Goal: Contribute content

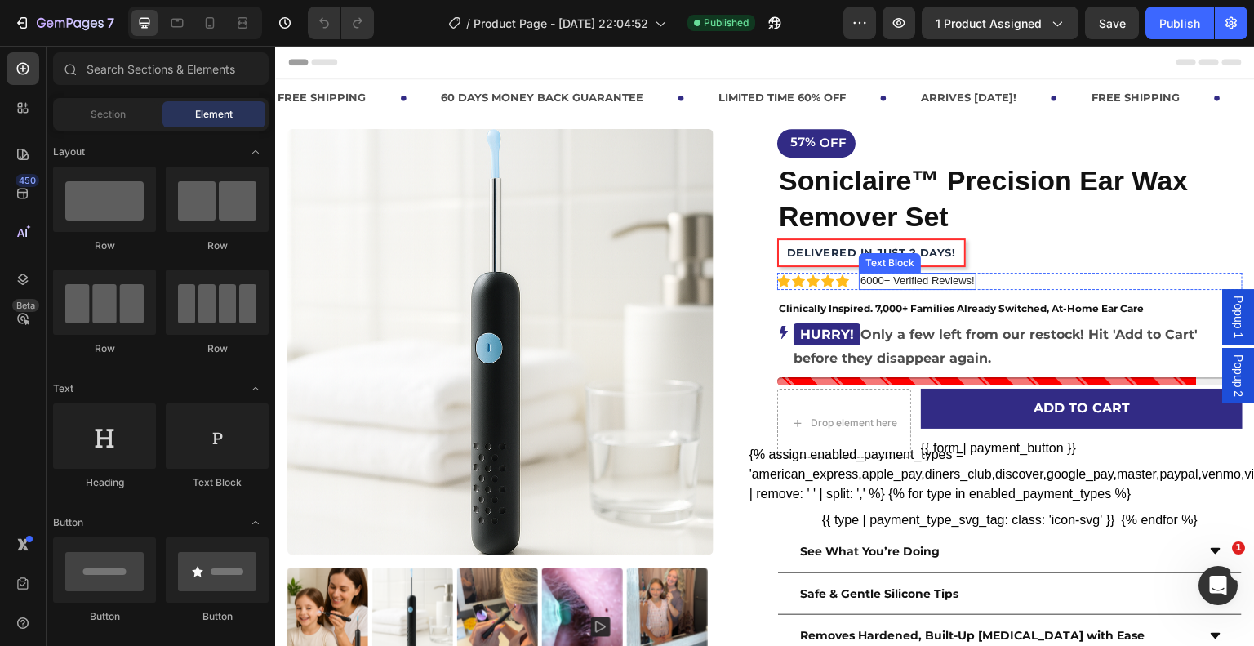
click at [868, 281] on p "6000+ Verified Reviews!" at bounding box center [918, 281] width 114 height 14
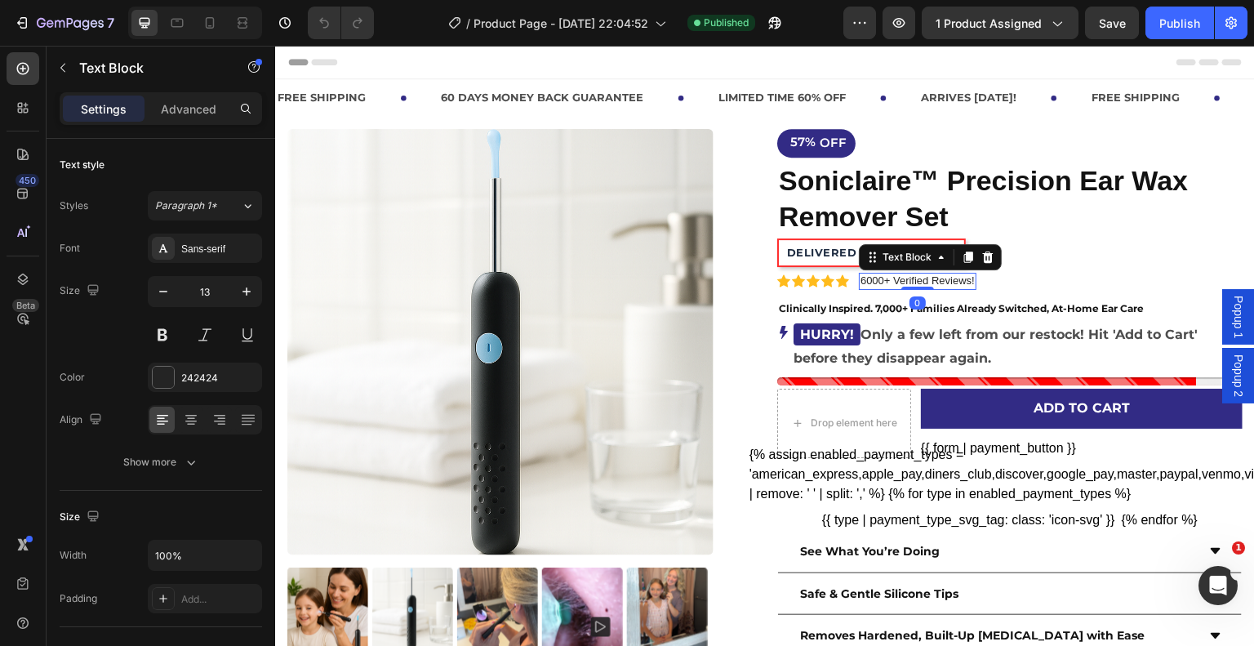
click at [863, 281] on p "6000+ Verified Reviews!" at bounding box center [918, 281] width 114 height 14
click at [861, 281] on p "6000+ Verified Reviews!" at bounding box center [918, 281] width 114 height 14
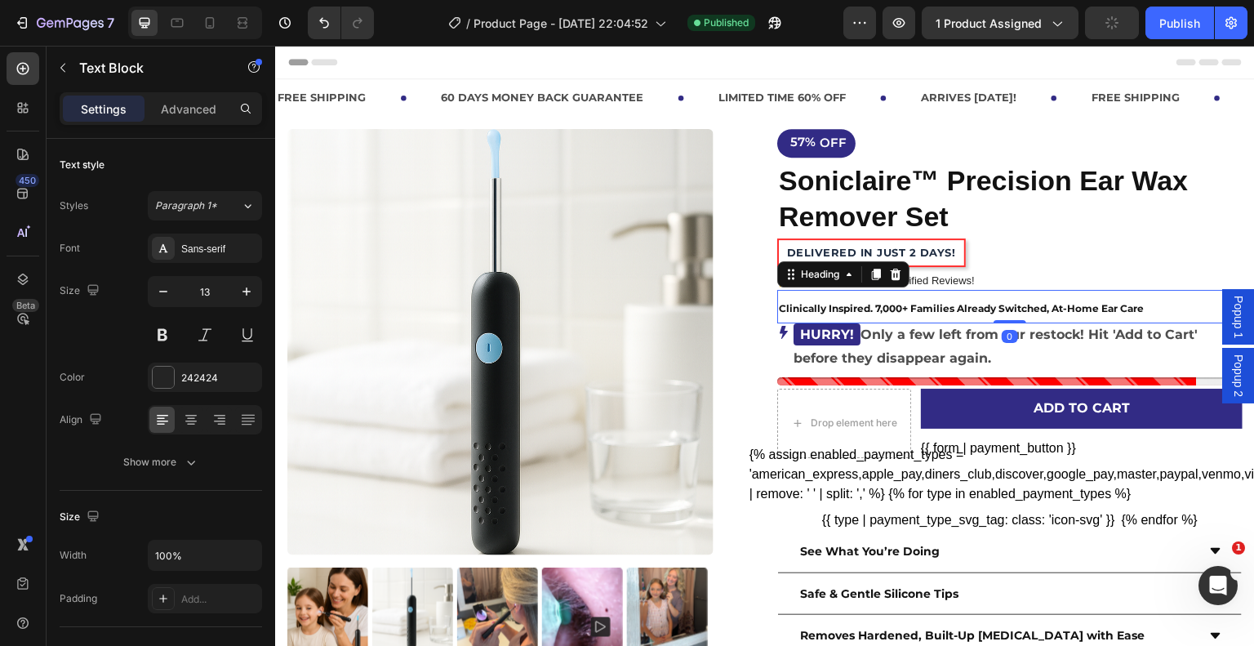
click at [873, 309] on strong "Clinically Inspired. 7,000+ Families Already Switched, At-Home Ear Care" at bounding box center [961, 308] width 365 height 12
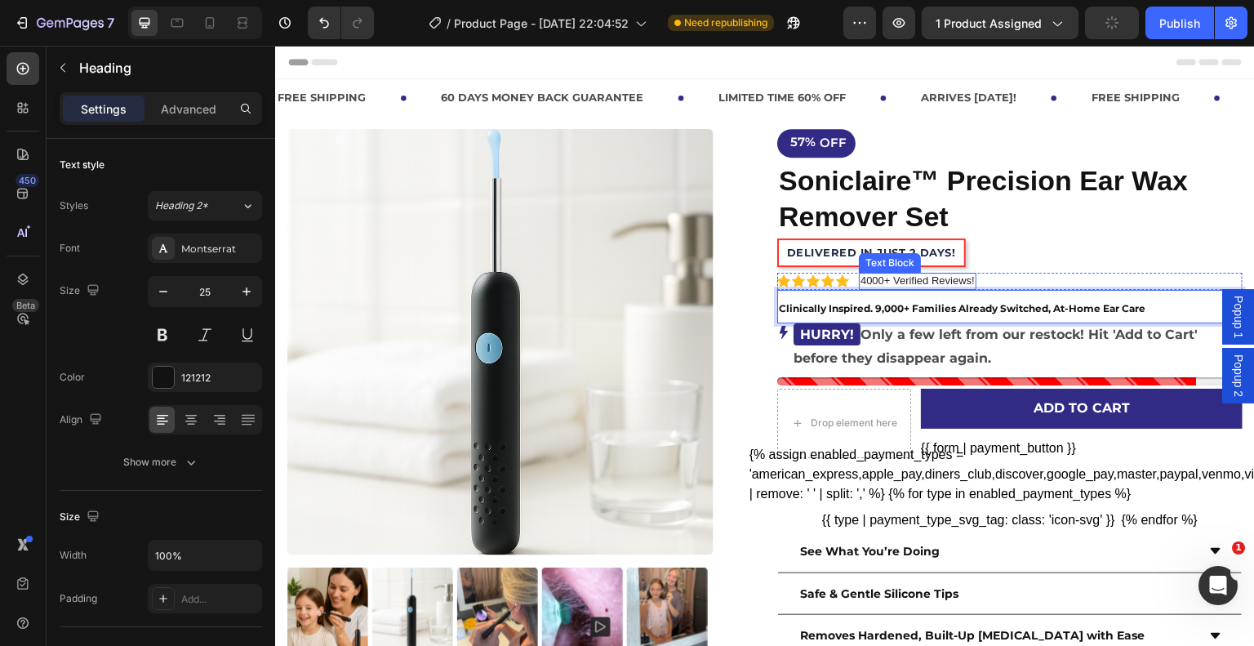
click at [861, 281] on p "4000+ Verified Reviews!" at bounding box center [918, 281] width 114 height 14
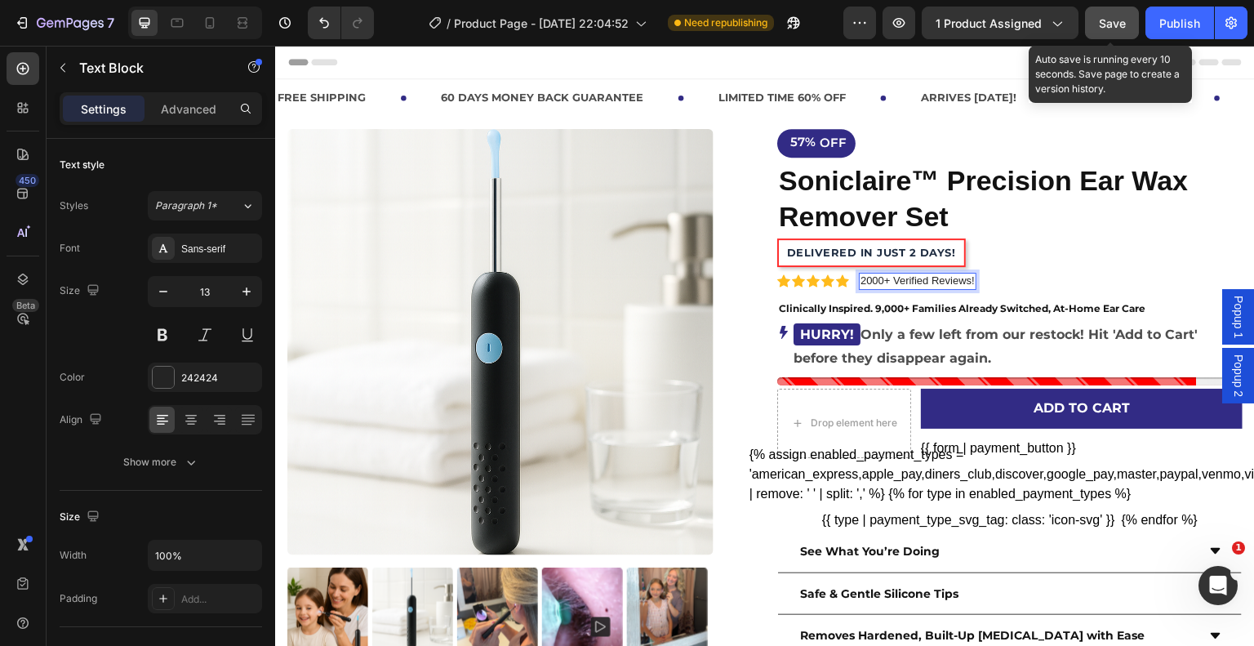
click at [1119, 16] on span "Save" at bounding box center [1112, 23] width 27 height 14
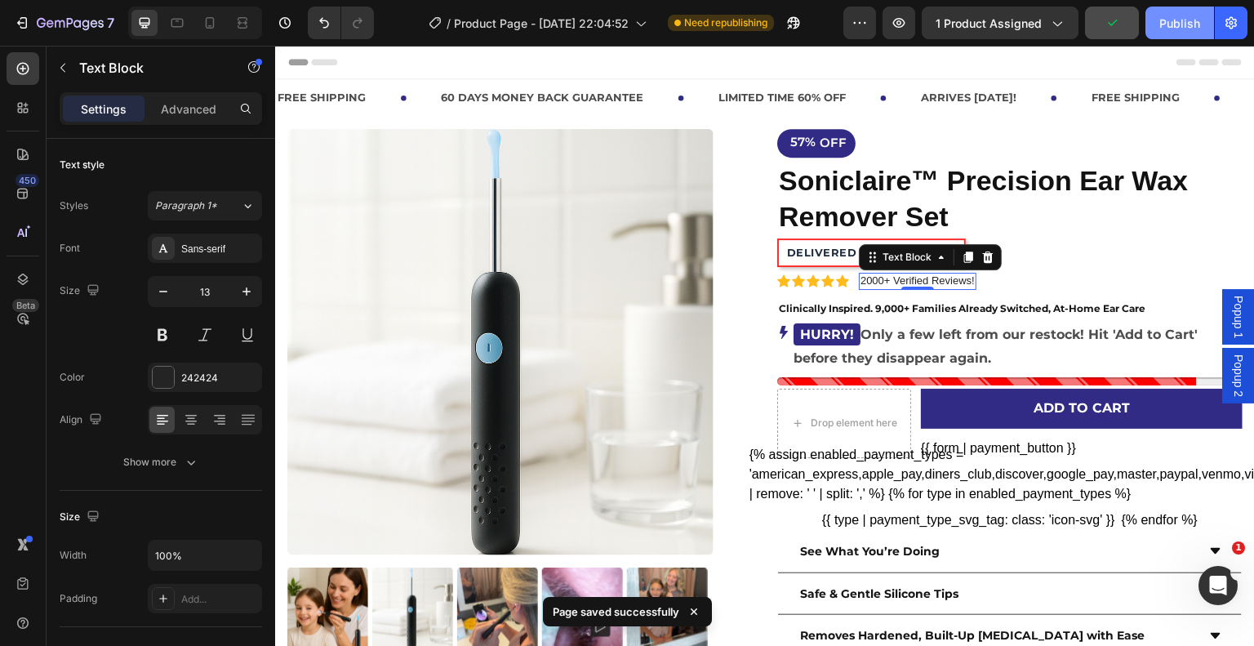
click at [1182, 16] on div "Publish" at bounding box center [1180, 23] width 41 height 17
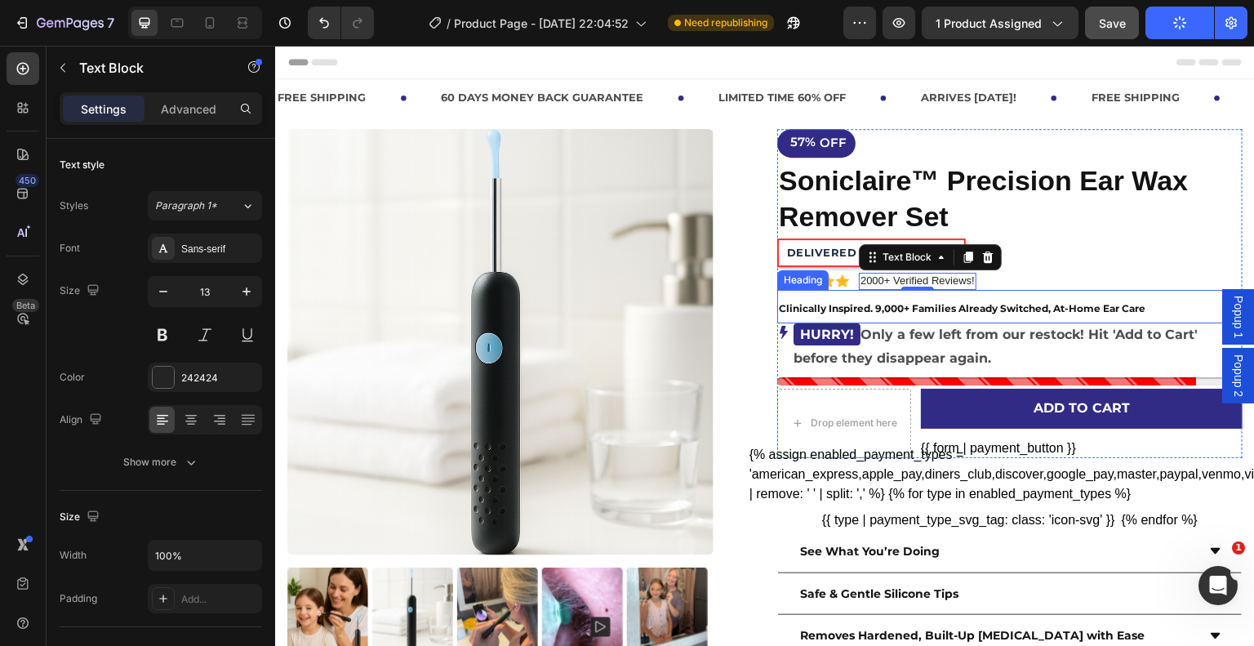
click at [873, 307] on strong "Clinically Inspired. 9,000+ Families Already Switched, At-Home Ear Care" at bounding box center [962, 308] width 367 height 12
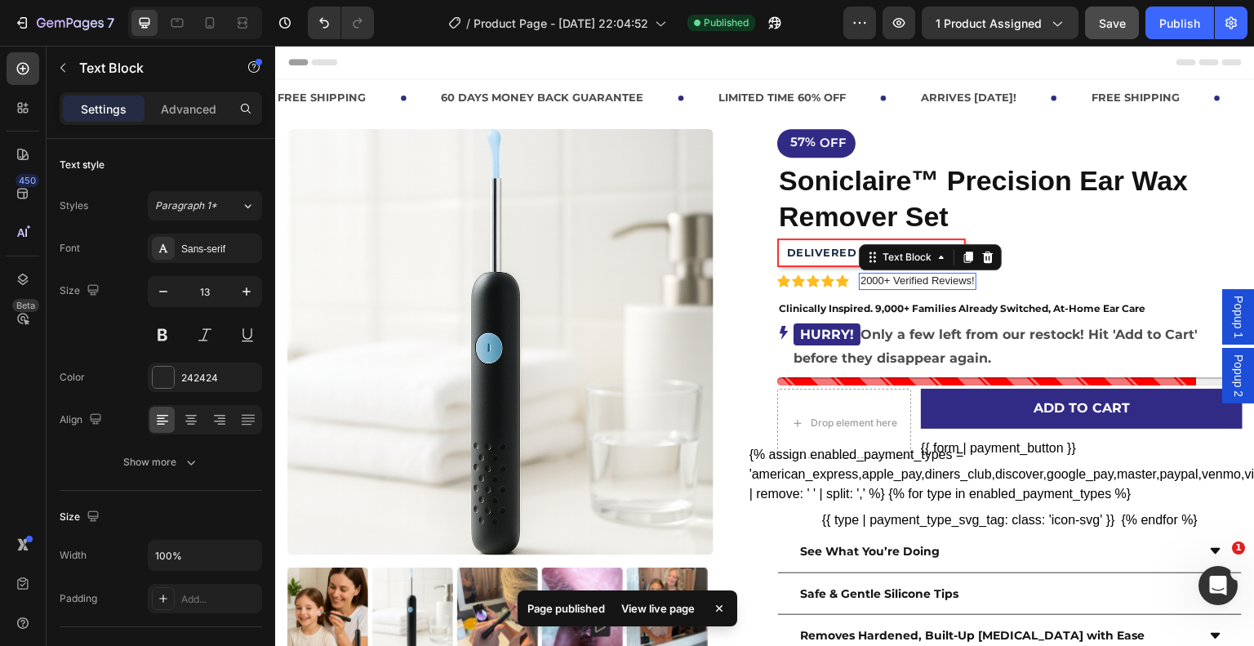
click at [861, 286] on p "2000+ Verified Reviews!" at bounding box center [918, 281] width 114 height 14
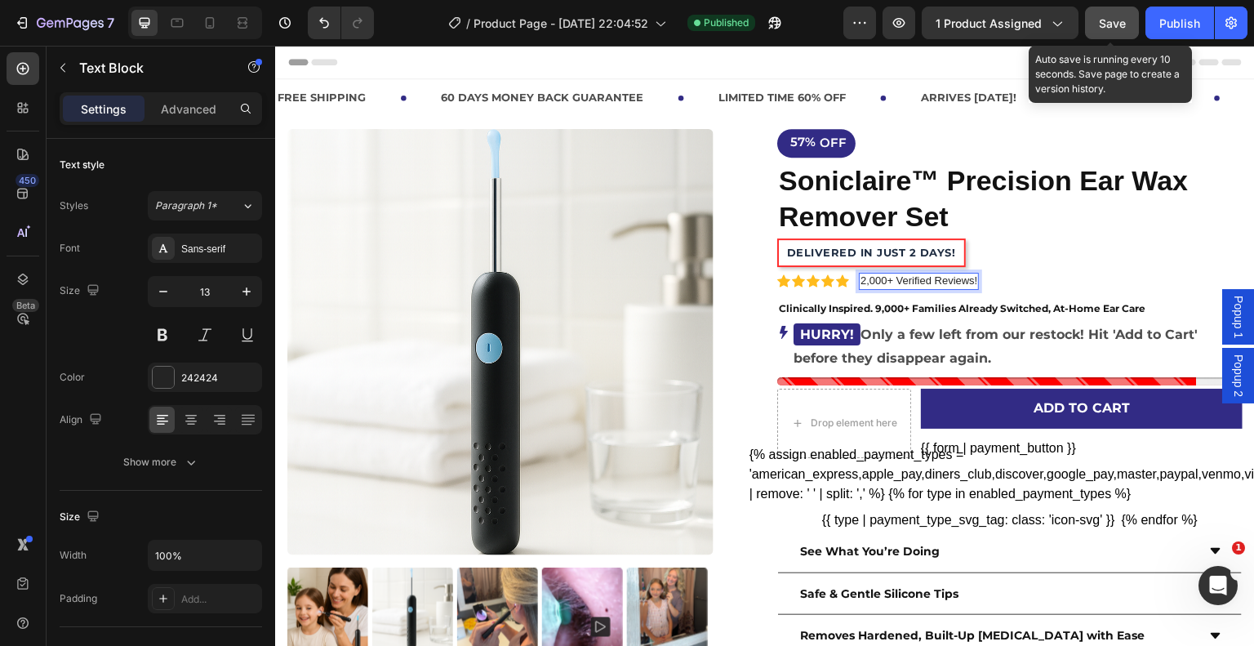
click at [1121, 29] on span "Save" at bounding box center [1112, 23] width 27 height 14
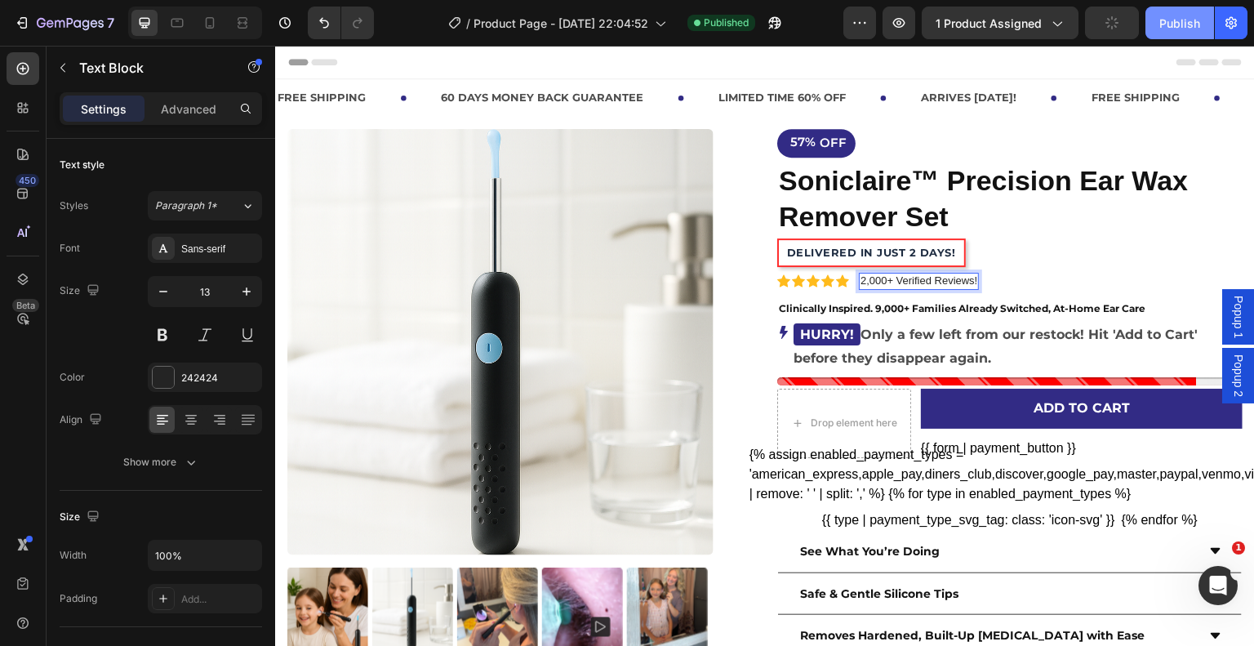
click at [1186, 25] on div "Publish" at bounding box center [1180, 23] width 41 height 17
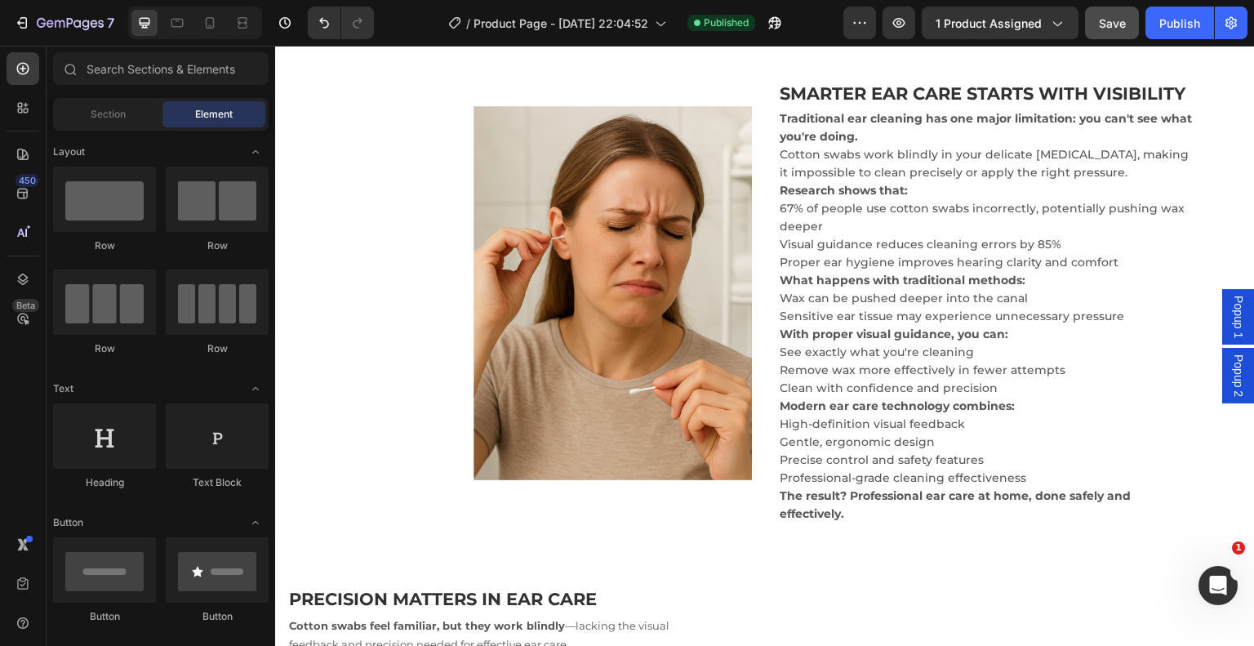
scroll to position [3221, 0]
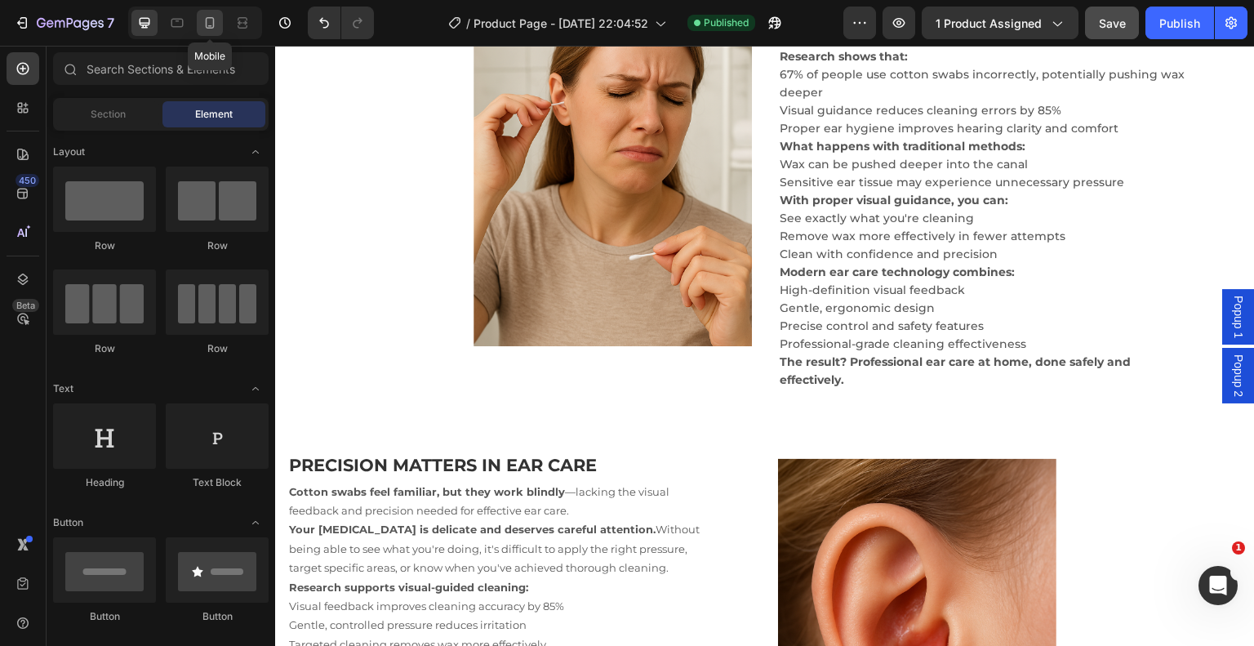
click at [203, 18] on icon at bounding box center [210, 23] width 16 height 16
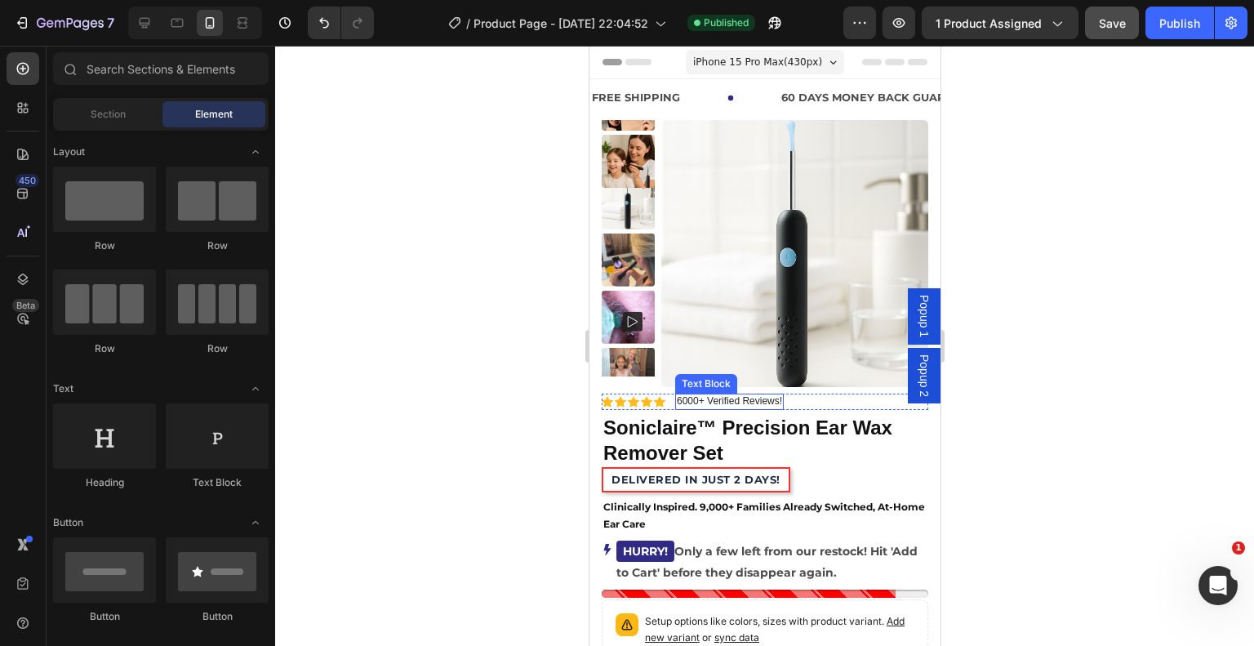
click at [682, 398] on p "6000+ Verified Reviews!" at bounding box center [728, 401] width 105 height 13
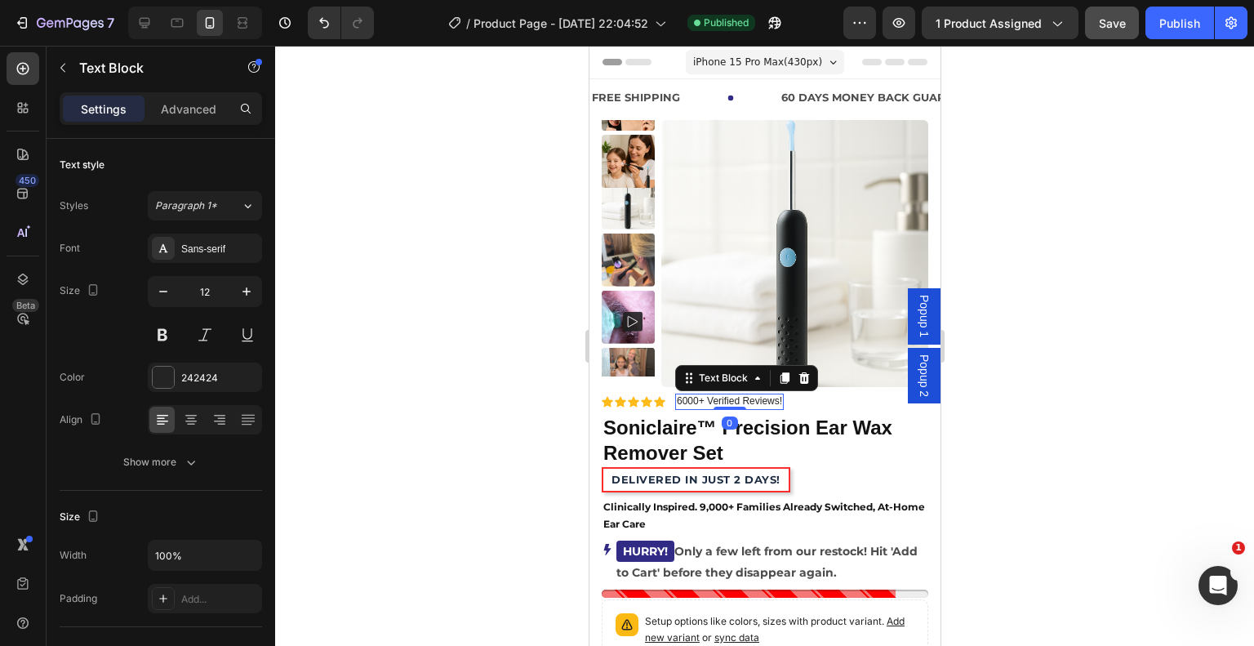
click at [679, 404] on p "6000+ Verified Reviews!" at bounding box center [728, 401] width 105 height 13
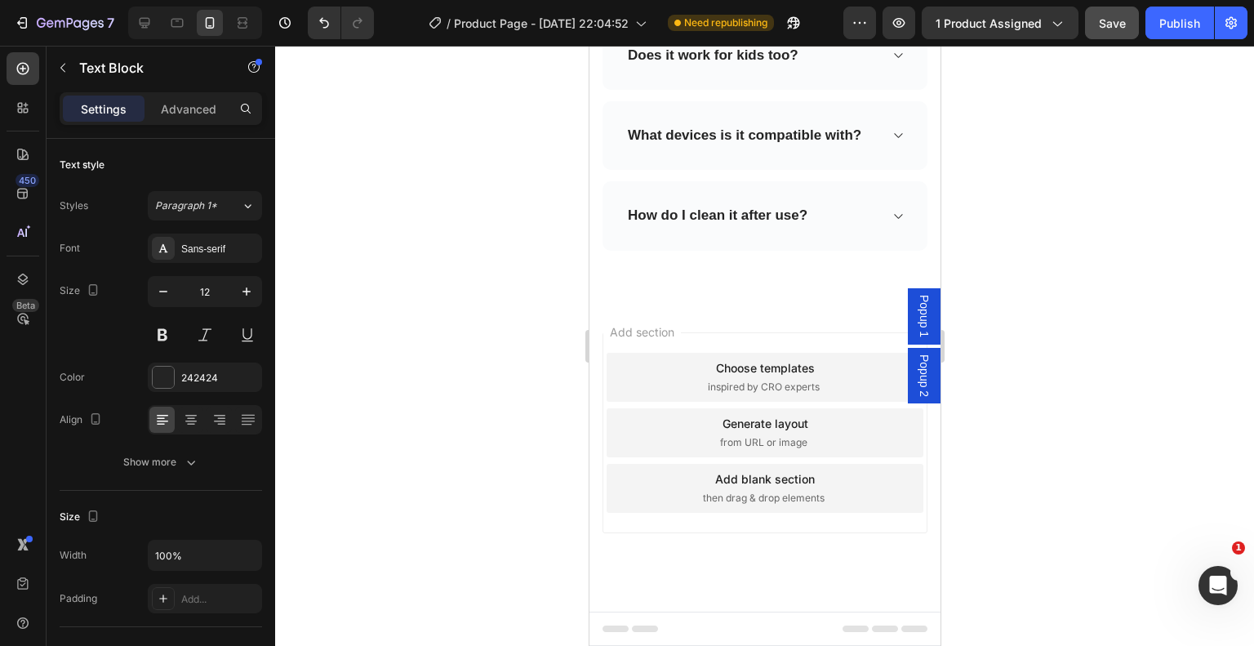
scroll to position [13193, 0]
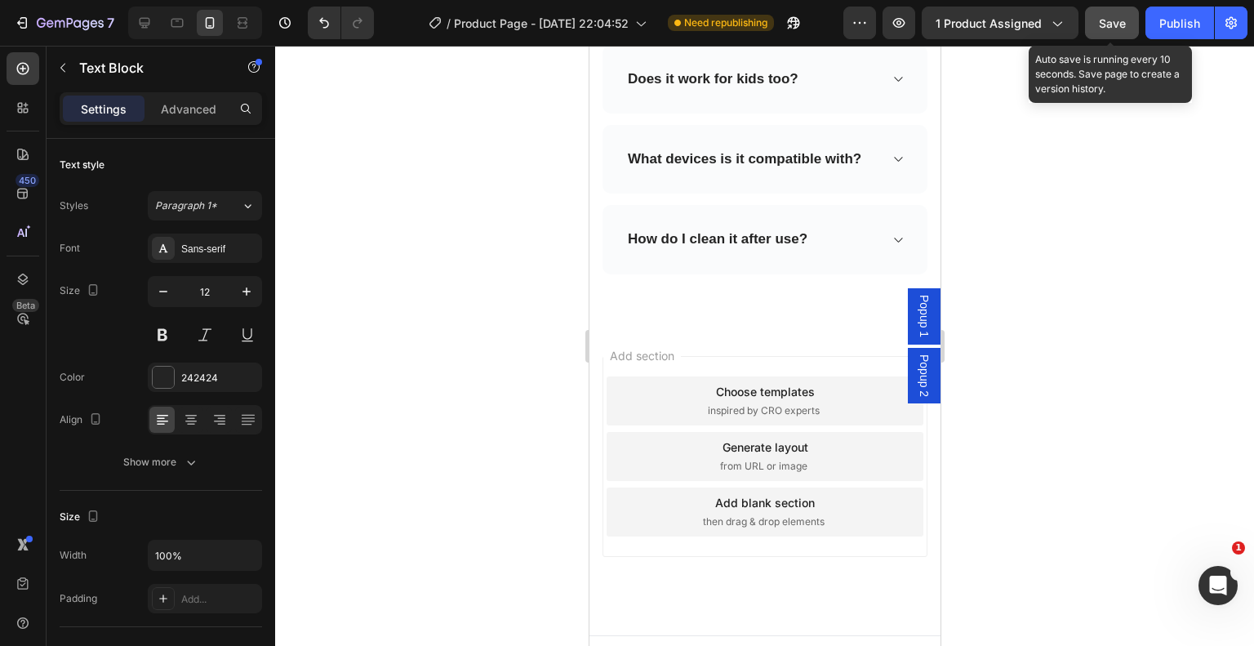
click at [1124, 17] on span "Save" at bounding box center [1112, 23] width 27 height 14
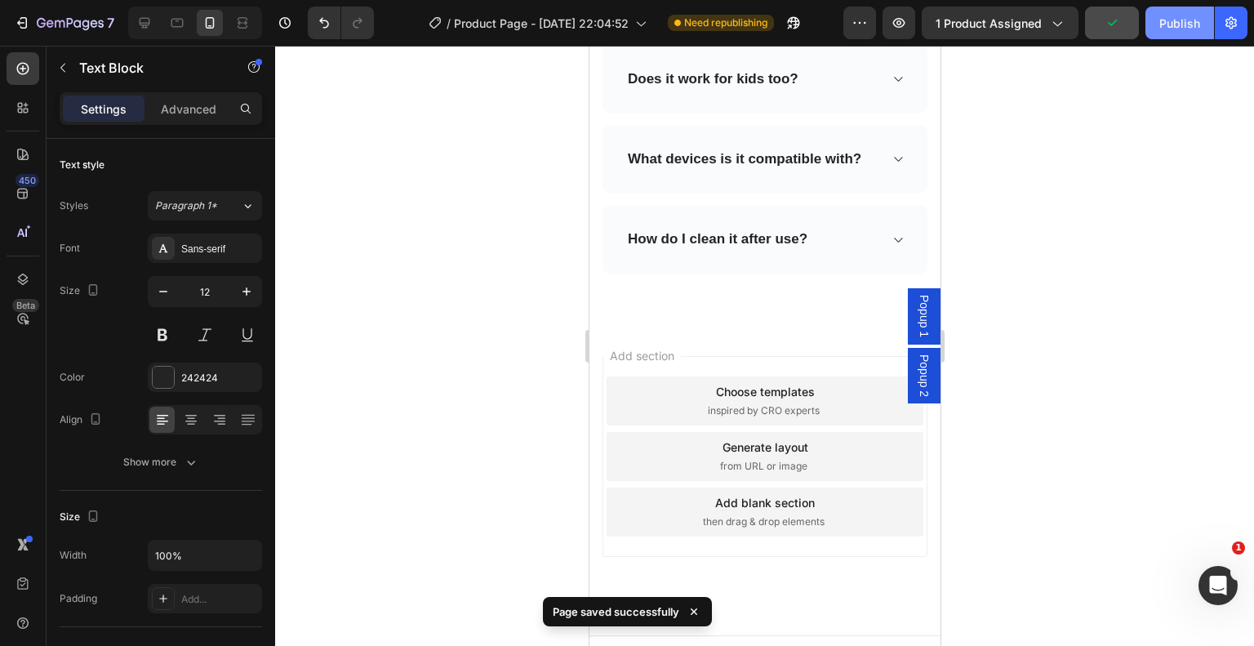
click at [1181, 20] on div "Publish" at bounding box center [1180, 23] width 41 height 17
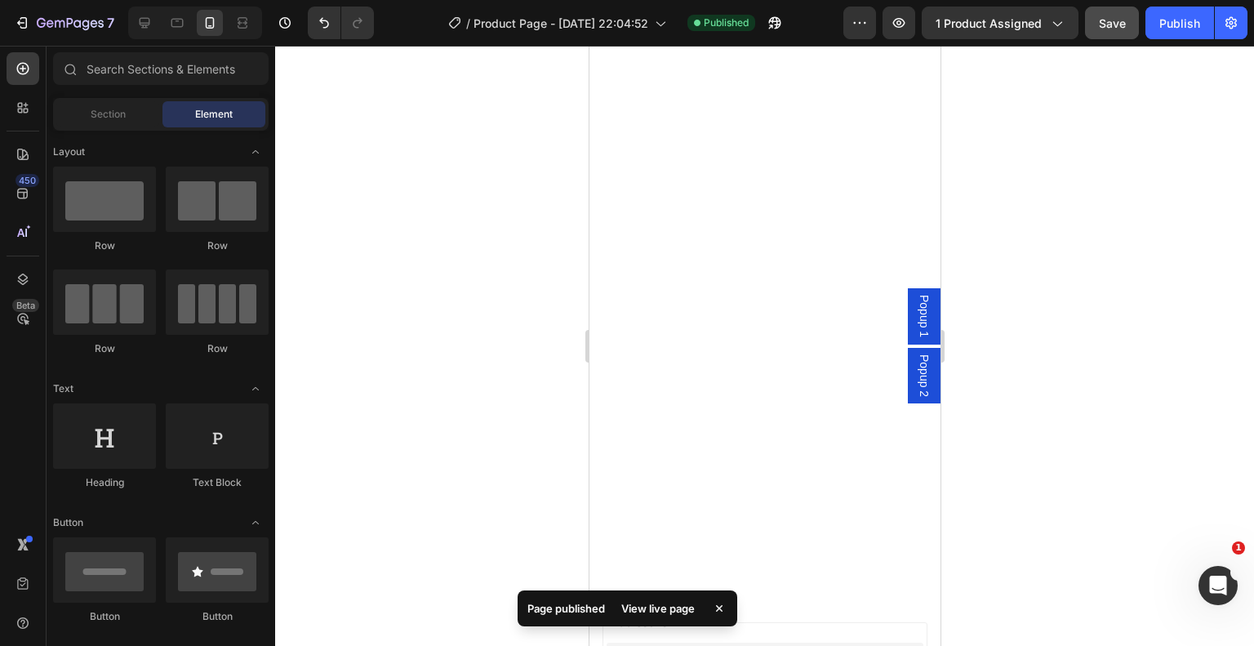
scroll to position [0, 0]
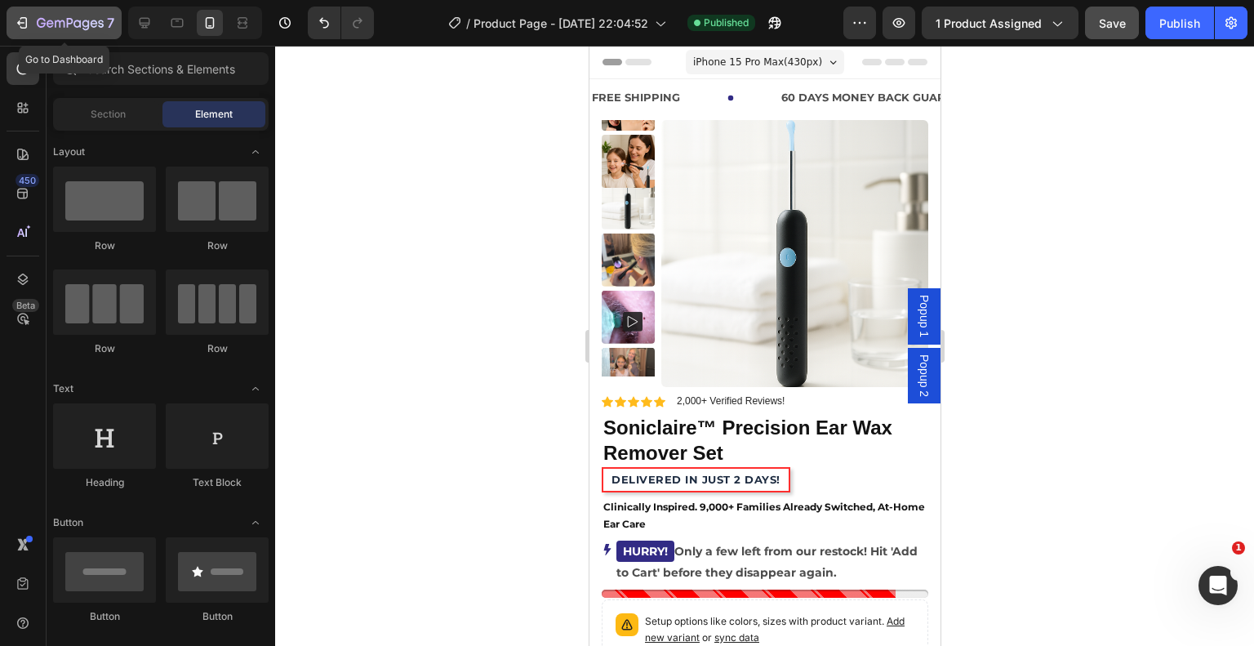
click at [18, 27] on icon "button" at bounding box center [22, 23] width 16 height 16
